Goal: Task Accomplishment & Management: Manage account settings

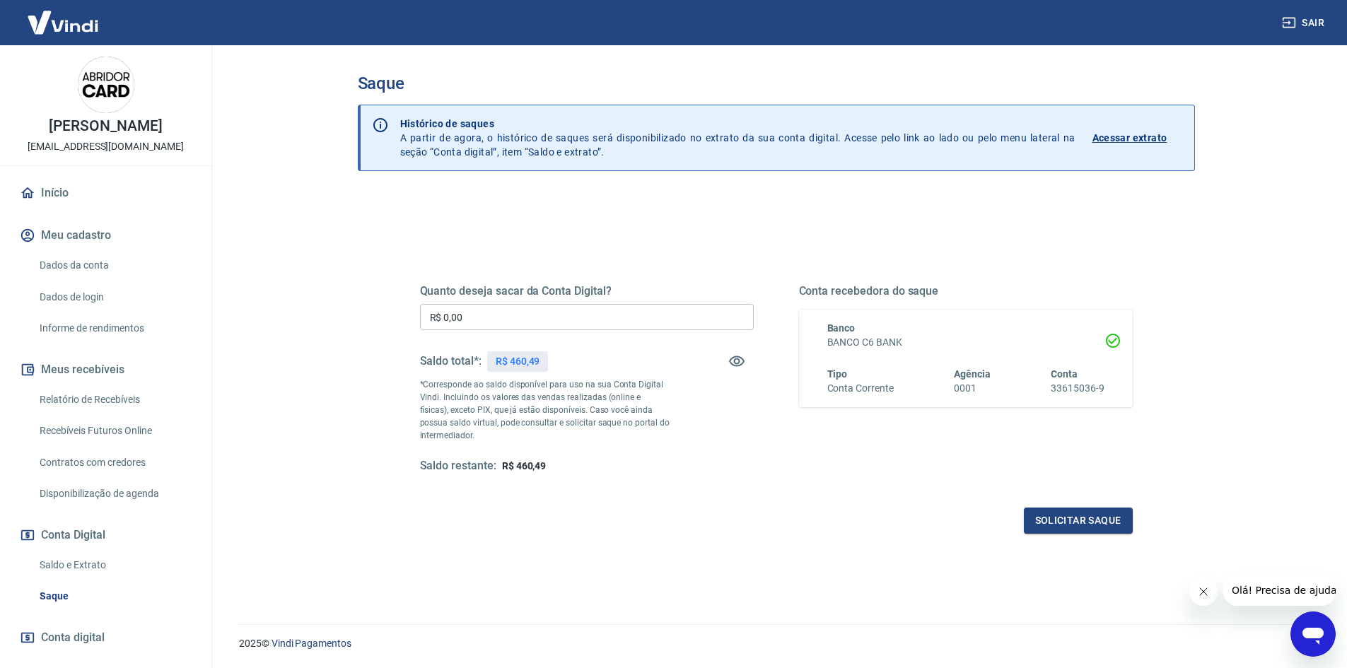
click at [582, 313] on input "R$ 0,00" at bounding box center [587, 317] width 334 height 26
type input "R$ 460,49"
click at [1073, 516] on button "Solicitar saque" at bounding box center [1078, 521] width 109 height 26
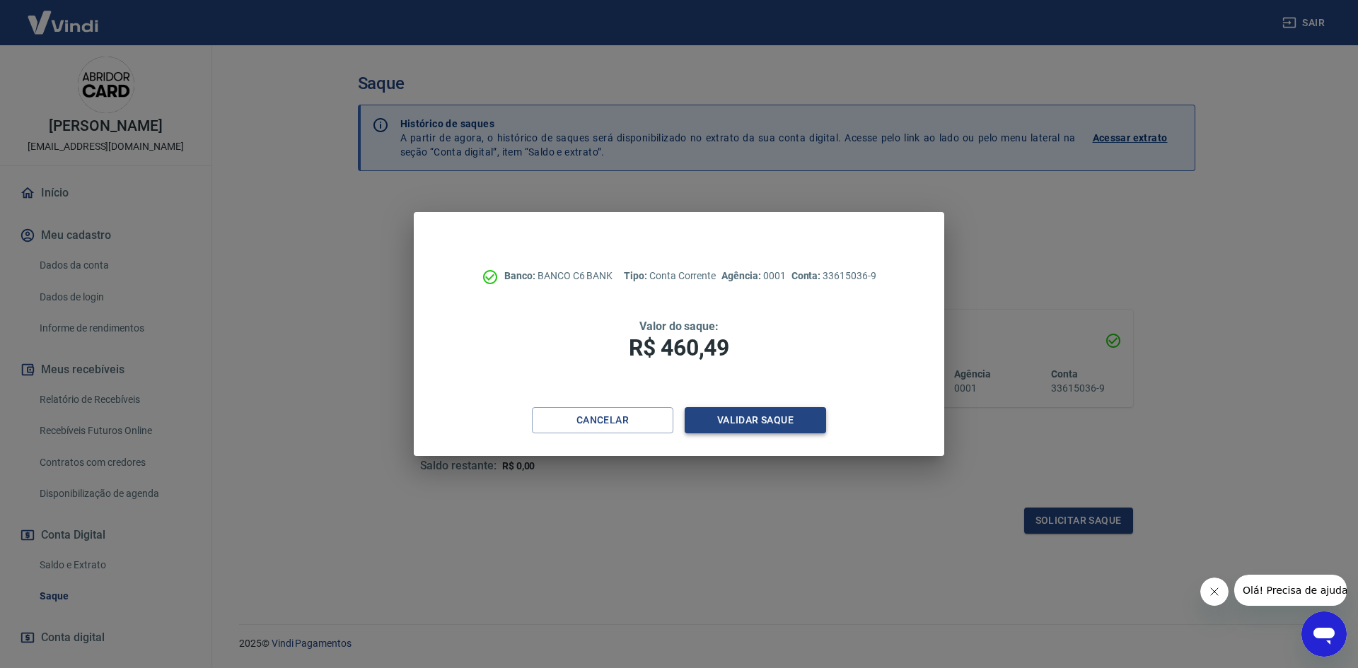
click at [755, 414] on button "Validar saque" at bounding box center [754, 420] width 141 height 26
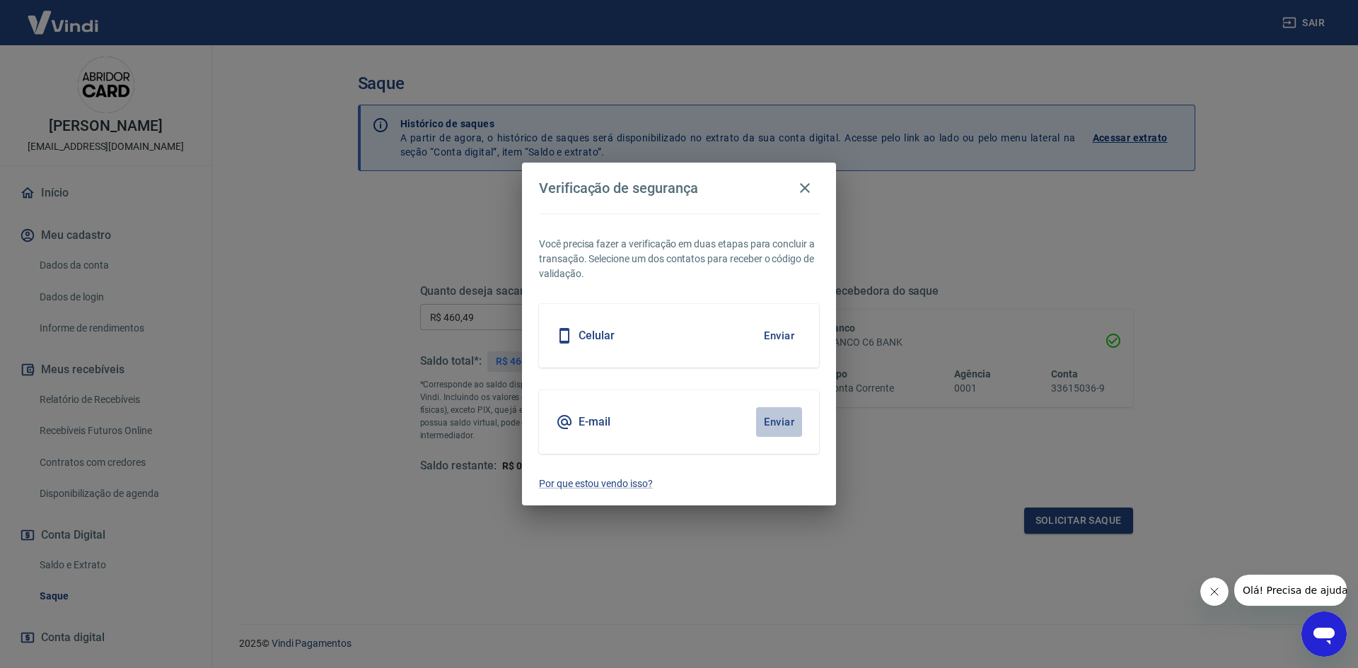
click at [781, 423] on button "Enviar" at bounding box center [779, 422] width 46 height 30
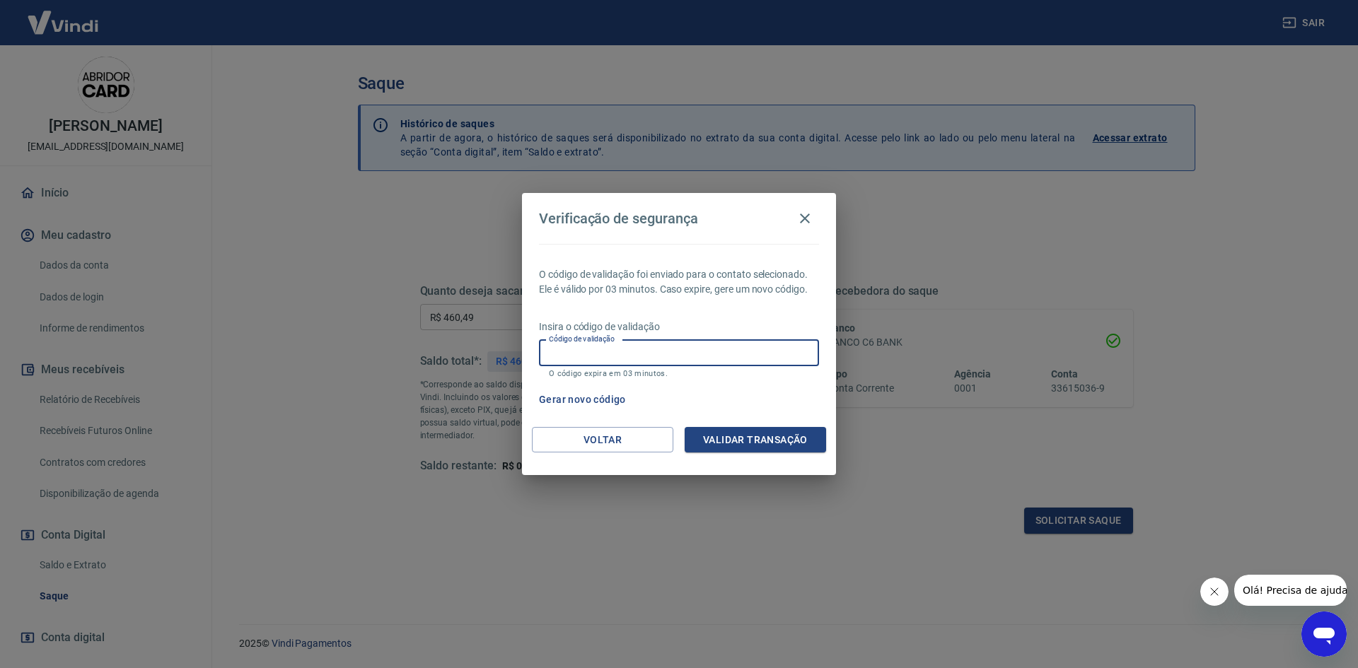
click at [711, 349] on input "Código de validação" at bounding box center [679, 353] width 280 height 26
paste input "963381"
type input "963381"
click at [735, 438] on button "Validar transação" at bounding box center [754, 440] width 141 height 26
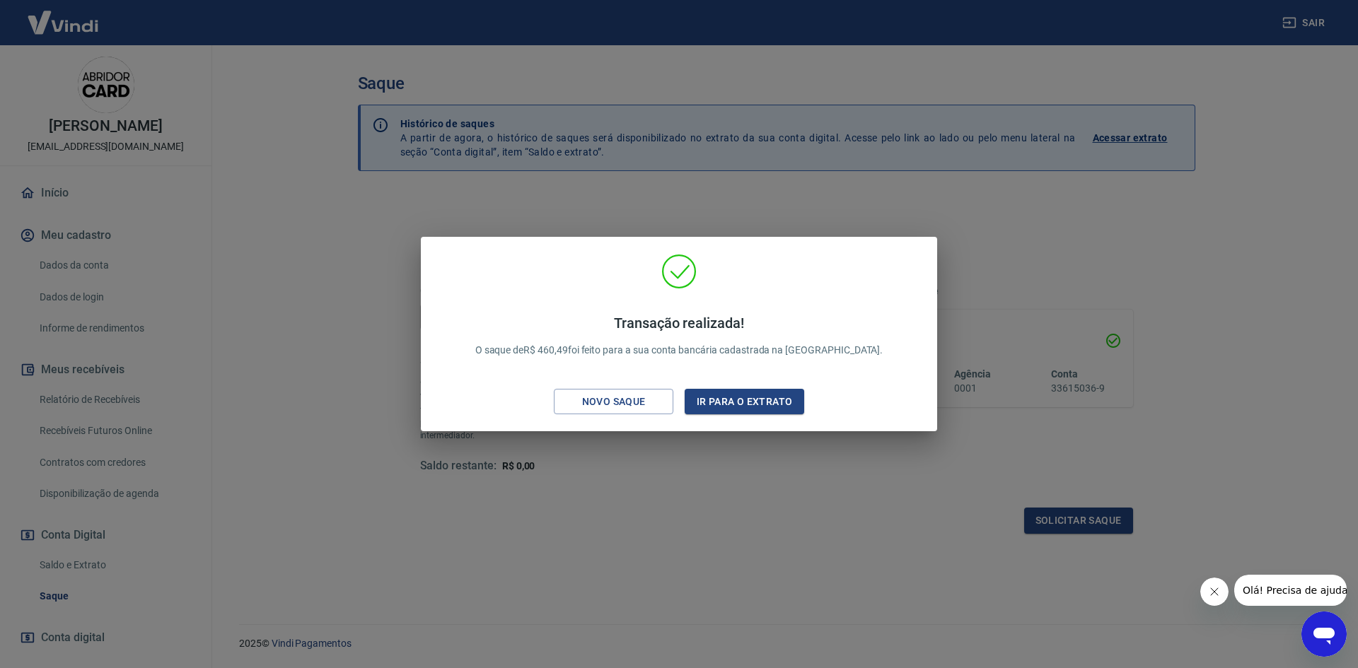
click at [725, 486] on div "Transação realizada! O saque de R$ 460,49 foi feito para a sua conta bancária c…" at bounding box center [679, 334] width 1358 height 668
